Goal: Information Seeking & Learning: Learn about a topic

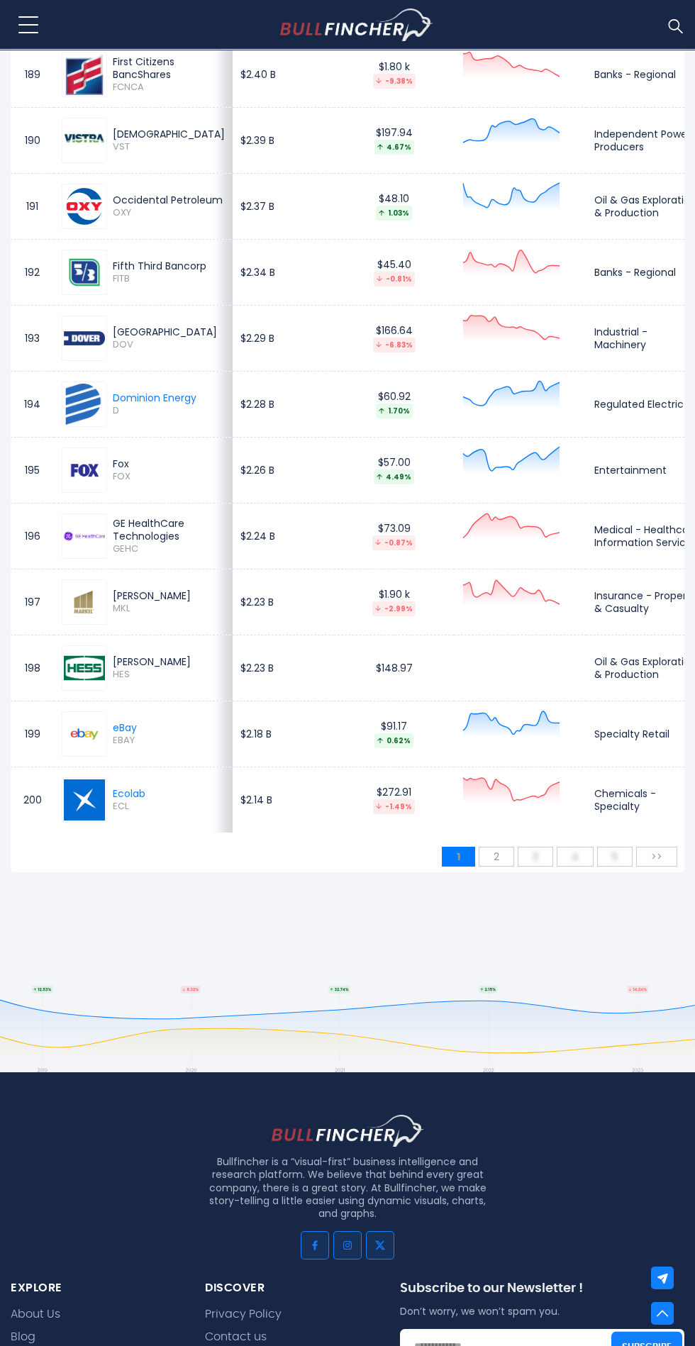
scroll to position [13130, 0]
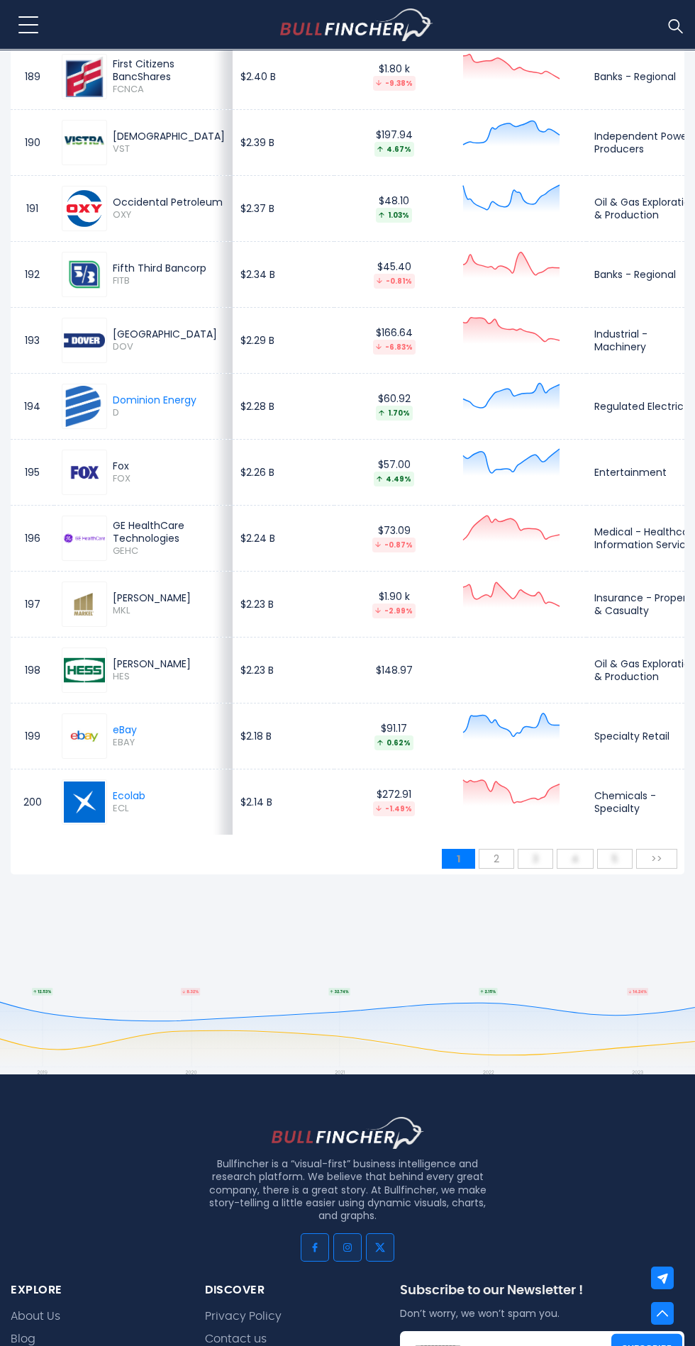
click at [497, 870] on span "2" at bounding box center [497, 858] width 20 height 21
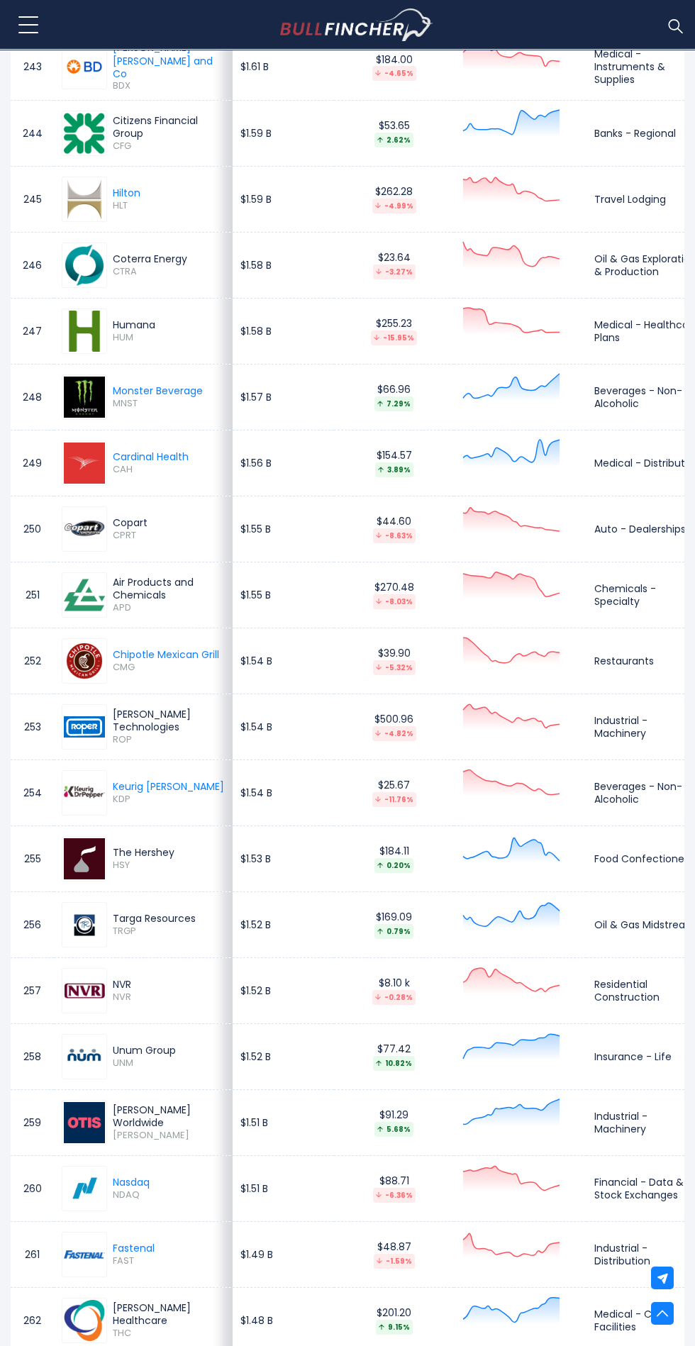
scroll to position [0, 0]
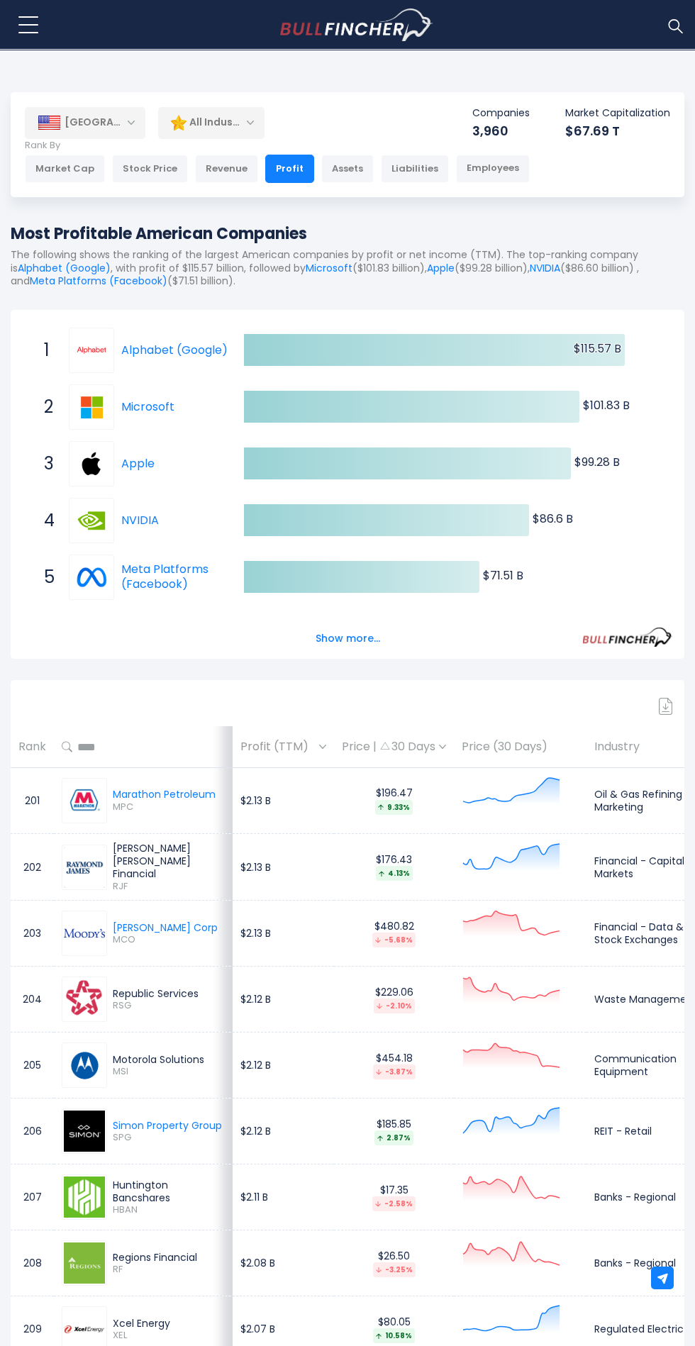
click at [50, 123] on img at bounding box center [49, 123] width 23 height 14
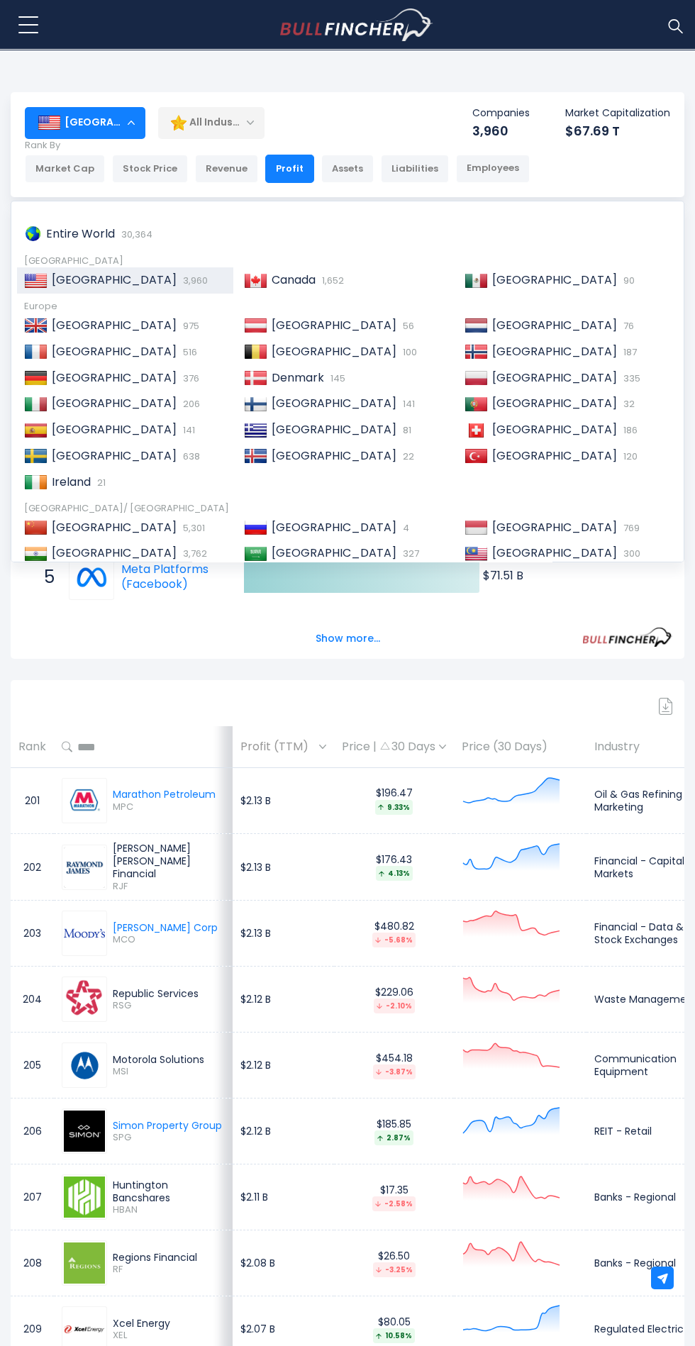
click at [35, 352] on img at bounding box center [35, 352] width 23 height 14
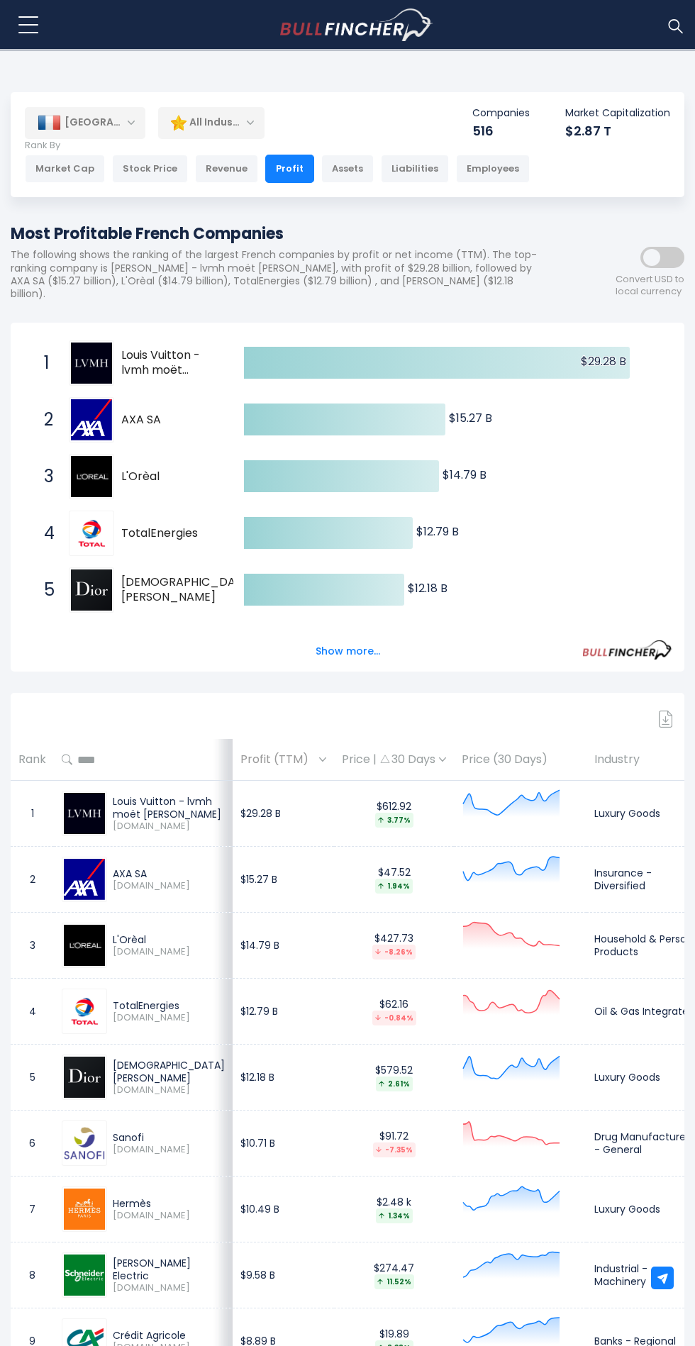
click at [99, 109] on div "[GEOGRAPHIC_DATA]" at bounding box center [85, 122] width 121 height 31
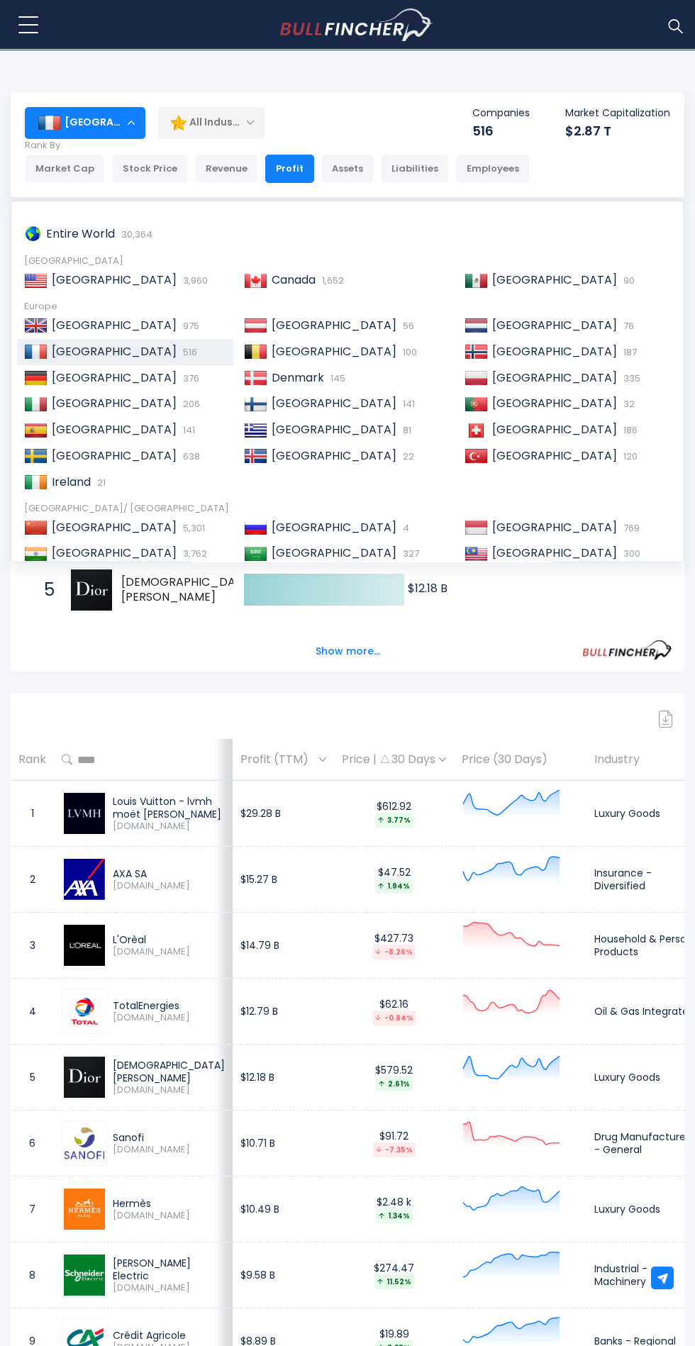
click at [91, 380] on span "[GEOGRAPHIC_DATA]" at bounding box center [114, 378] width 125 height 16
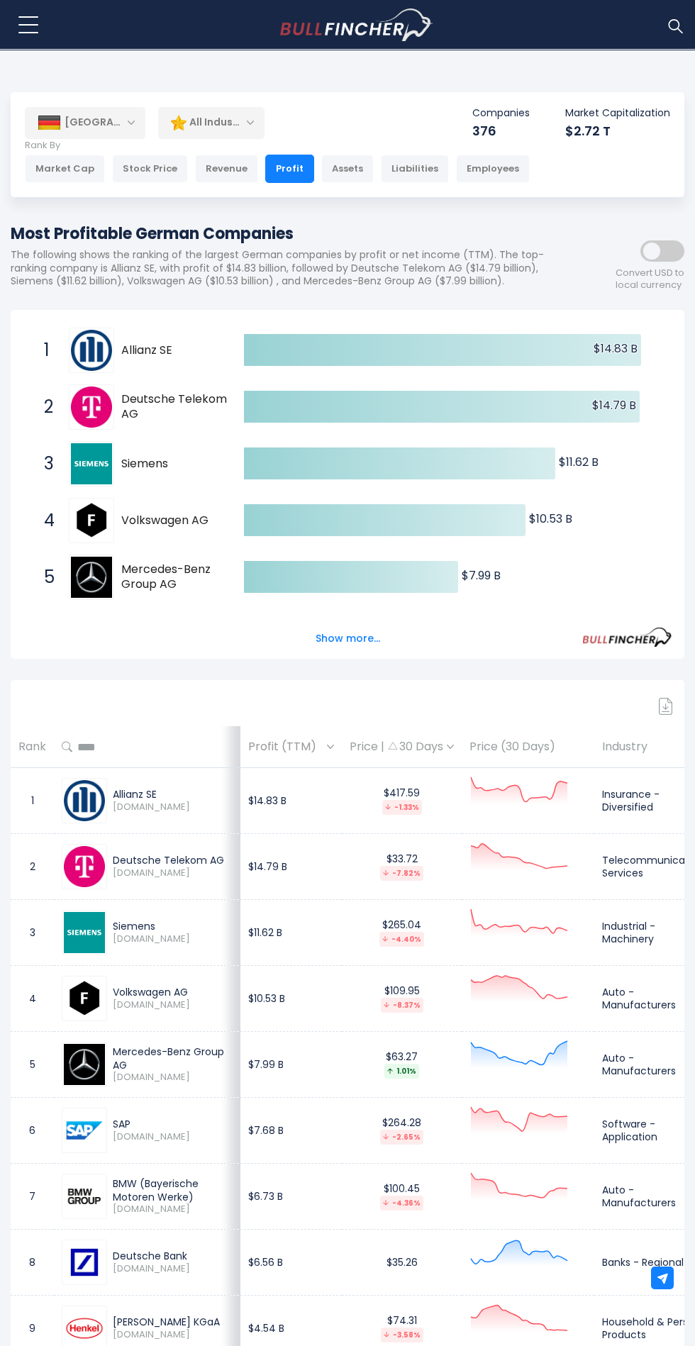
click at [94, 116] on div "[GEOGRAPHIC_DATA]" at bounding box center [85, 122] width 121 height 31
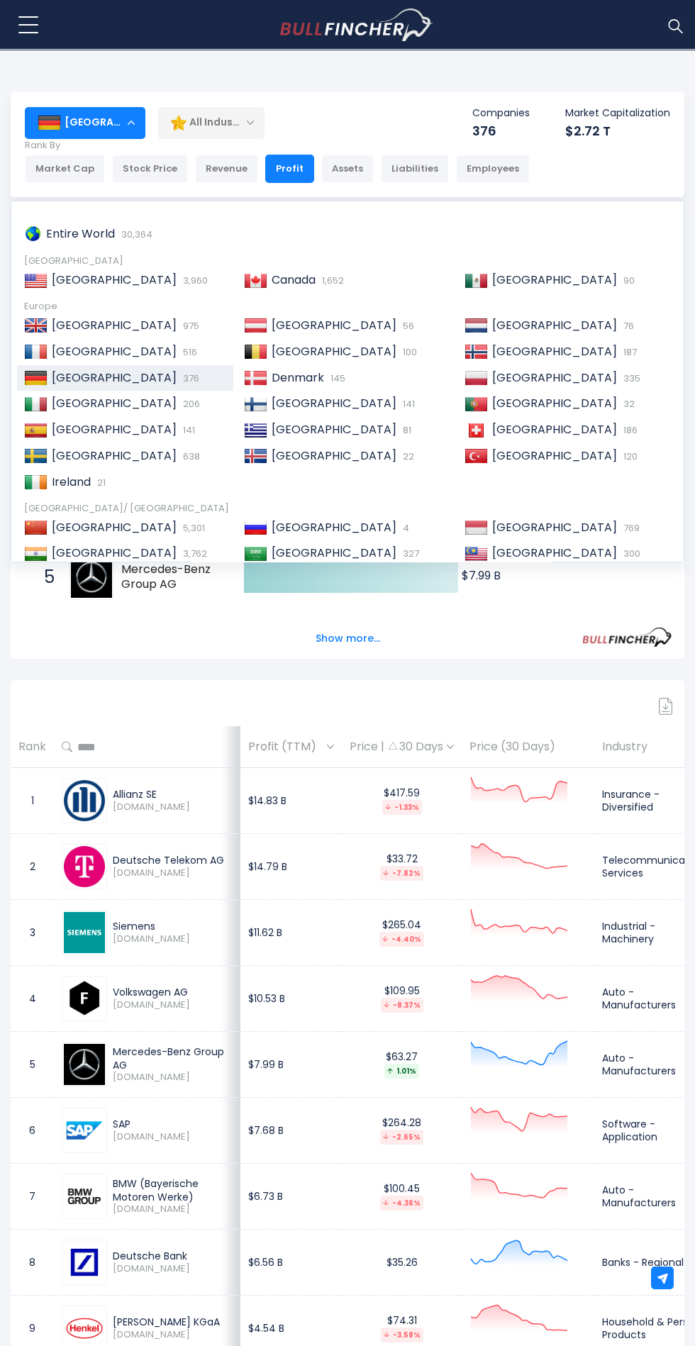
click at [64, 404] on span "[GEOGRAPHIC_DATA]" at bounding box center [114, 403] width 125 height 16
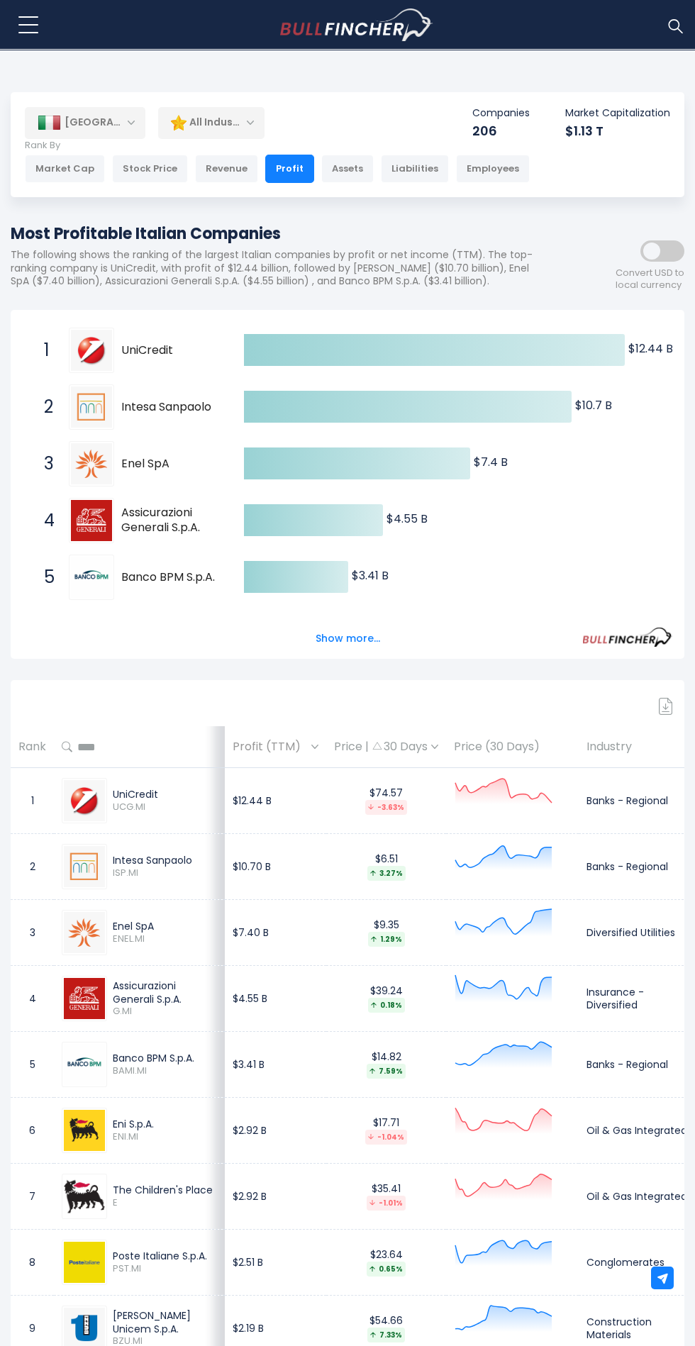
click at [77, 122] on div "[GEOGRAPHIC_DATA]" at bounding box center [85, 122] width 121 height 31
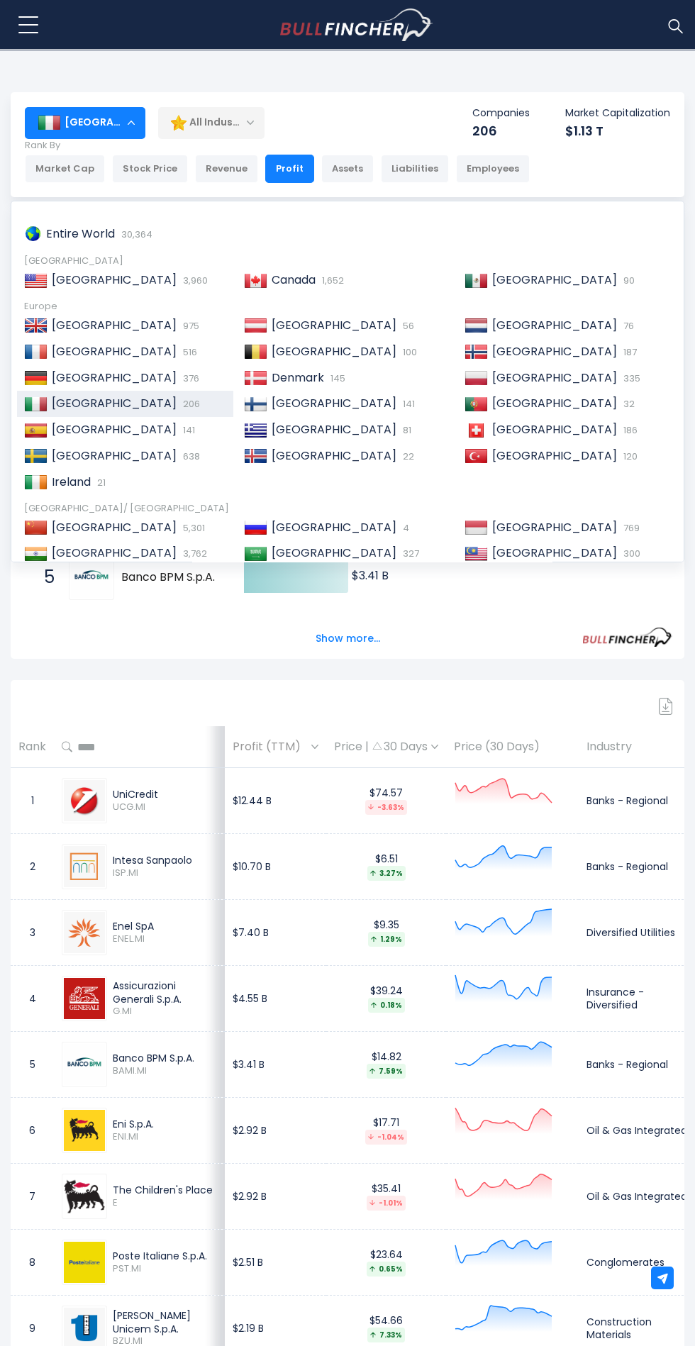
click at [64, 429] on span "[GEOGRAPHIC_DATA]" at bounding box center [114, 429] width 125 height 16
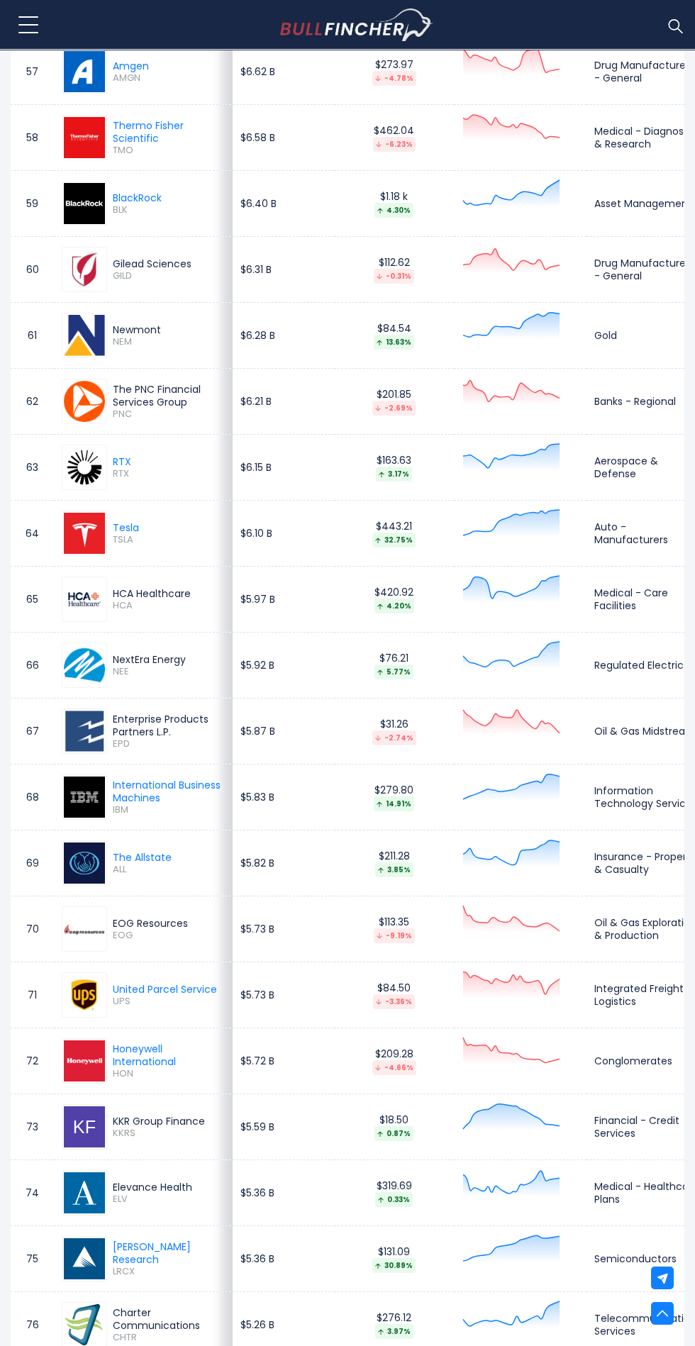
scroll to position [4416, 0]
